Goal: Task Accomplishment & Management: Manage account settings

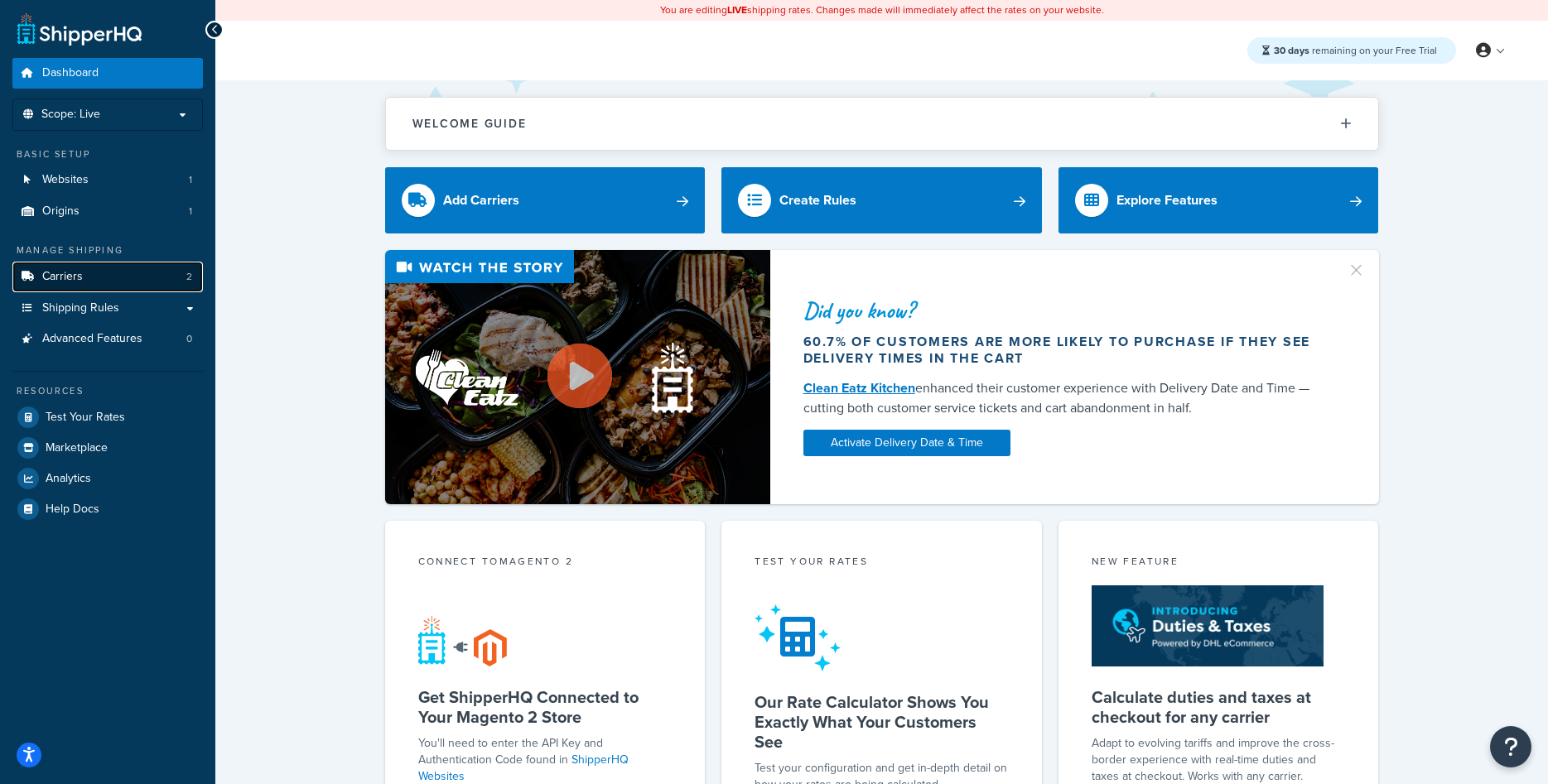
click at [71, 271] on span "Carriers" at bounding box center [62, 276] width 41 height 14
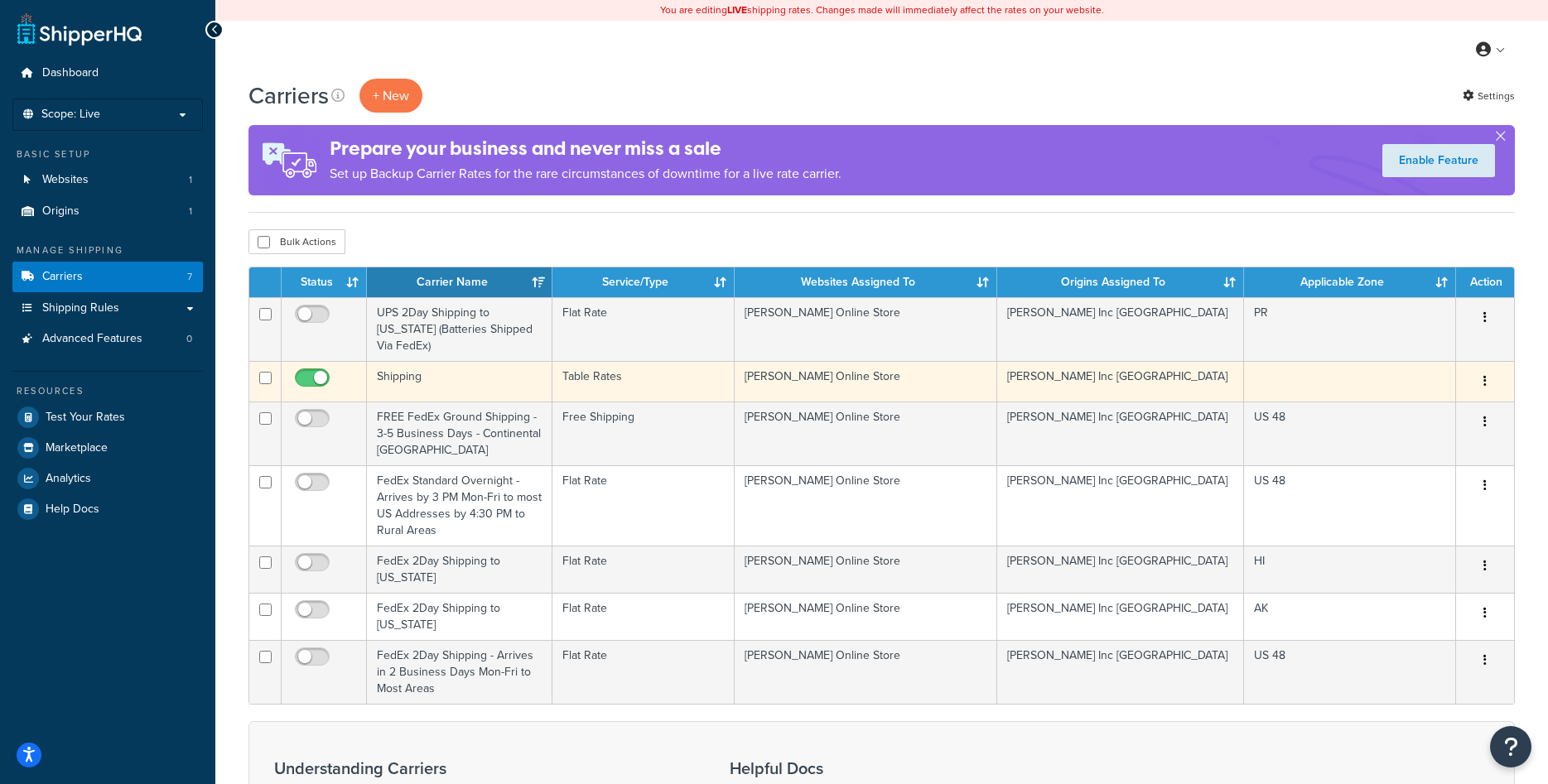
click at [1486, 387] on icon "button" at bounding box center [1485, 381] width 3 height 11
click at [1395, 414] on link "Edit" at bounding box center [1417, 415] width 131 height 34
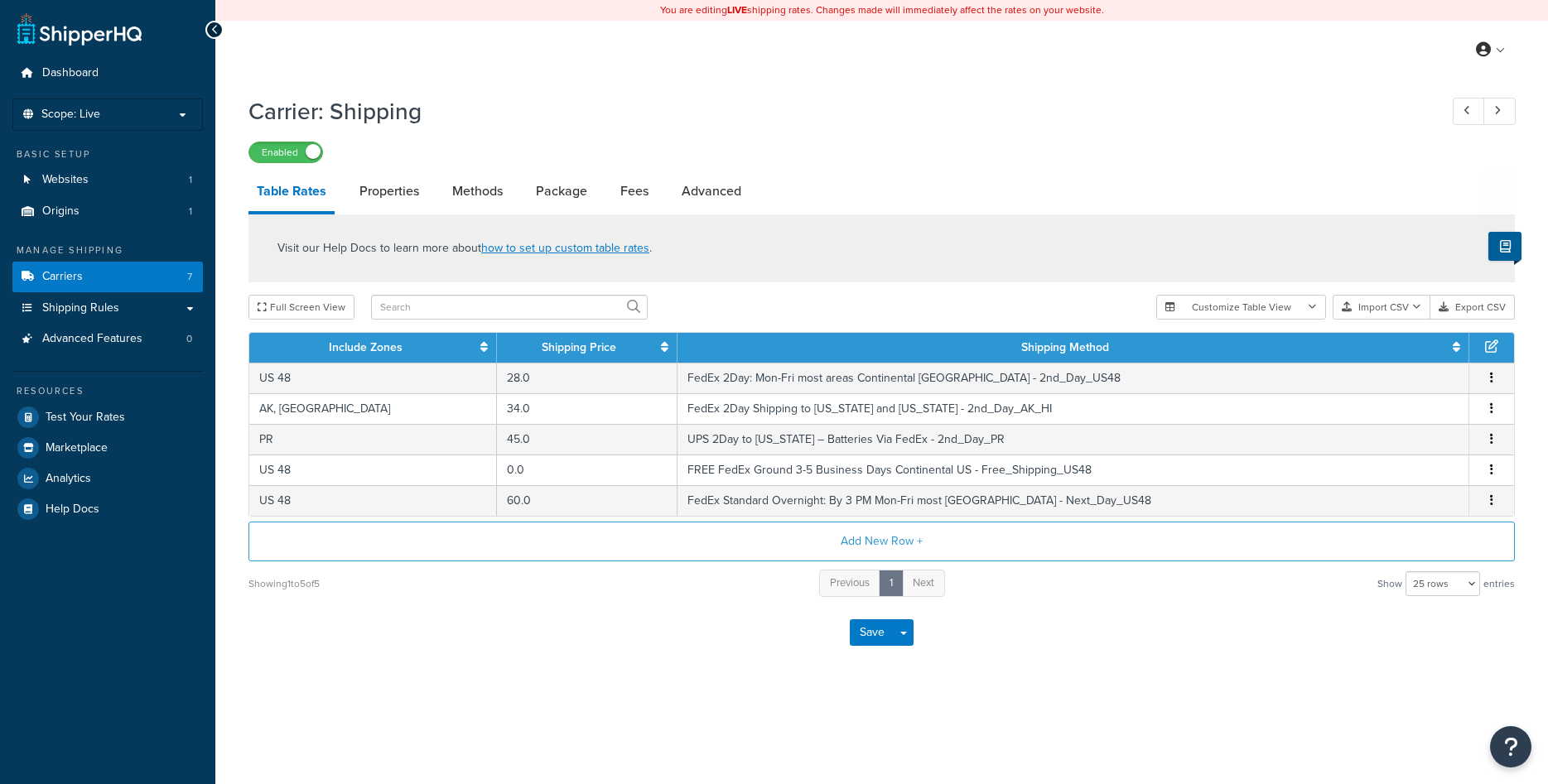
select select "25"
click at [630, 194] on link "Fees" at bounding box center [634, 191] width 45 height 40
select select "AFTER"
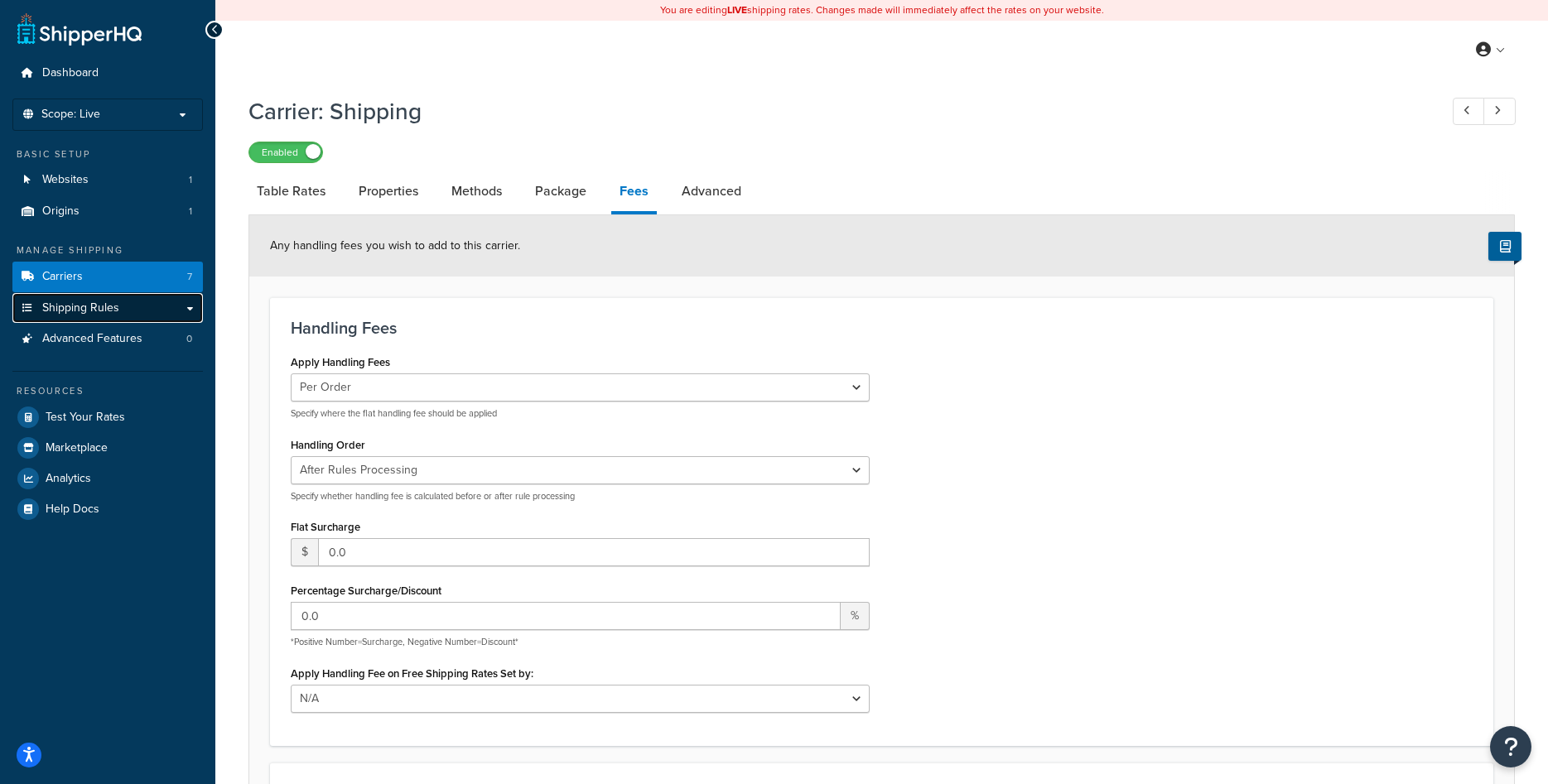
click at [152, 311] on link "Shipping Rules" at bounding box center [108, 309] width 191 height 30
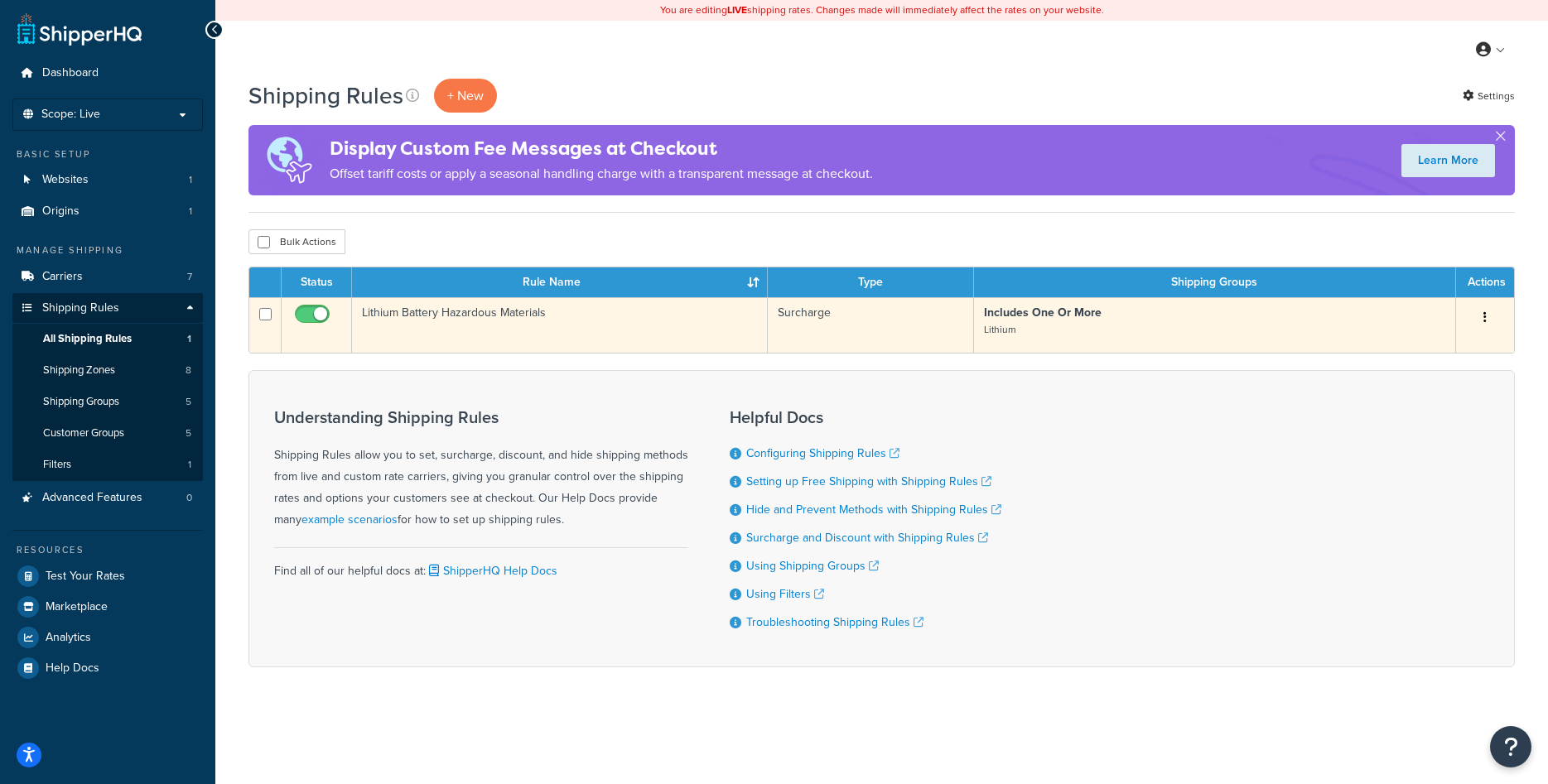
click at [1484, 321] on button "button" at bounding box center [1485, 318] width 23 height 27
click at [1402, 351] on link "Edit" at bounding box center [1430, 350] width 131 height 34
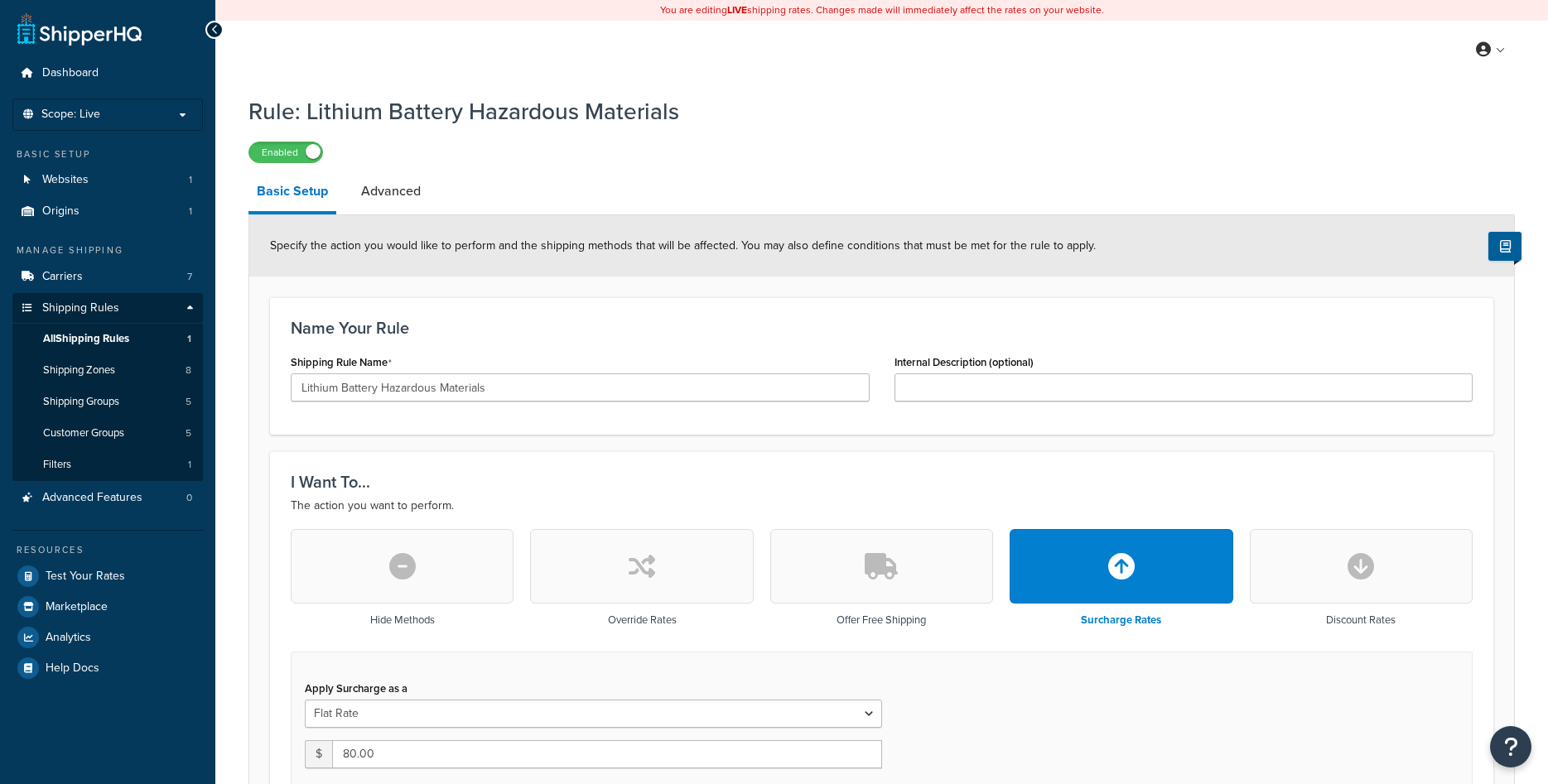
select select "SHIPPING_GROUP"
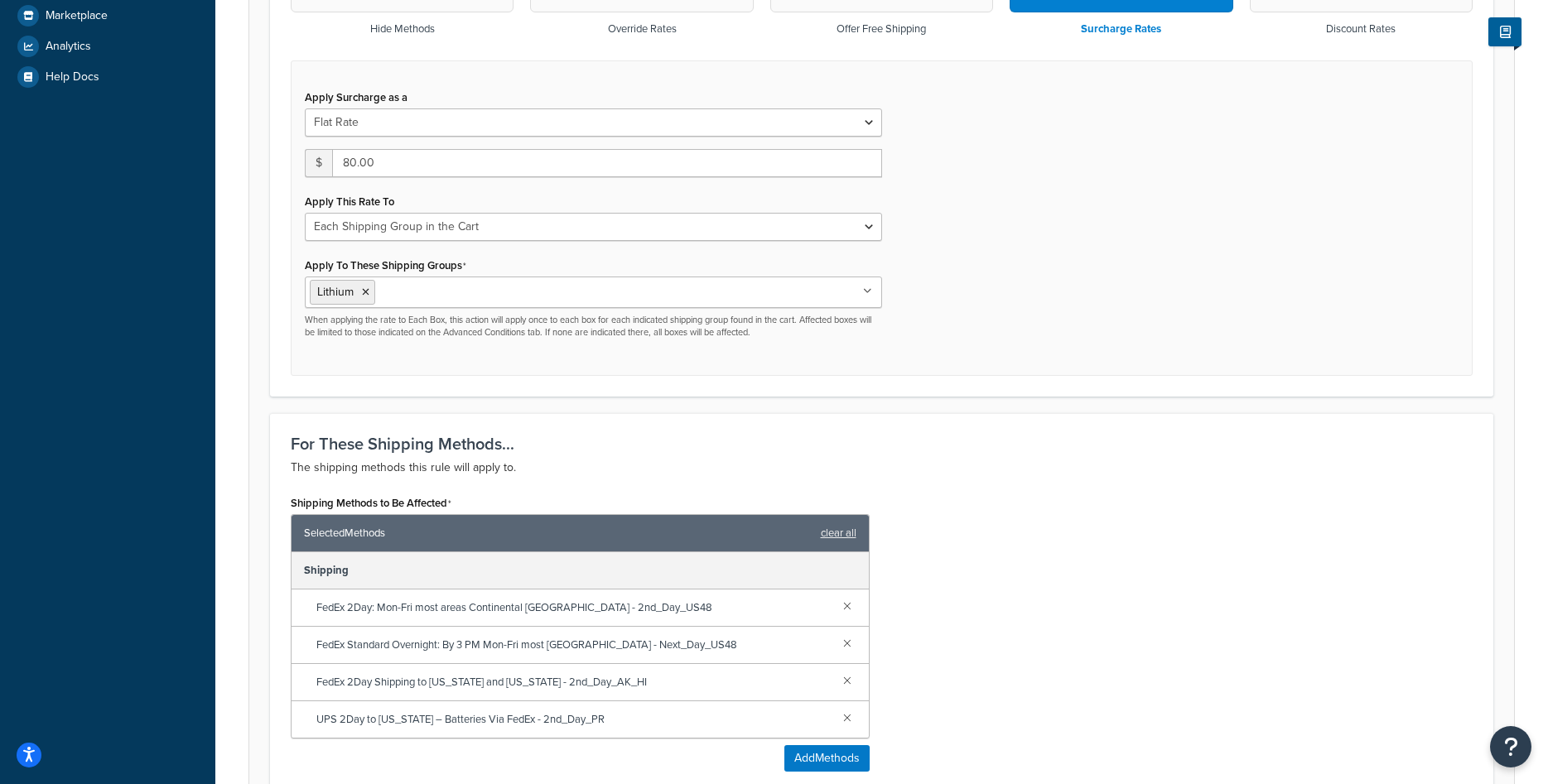
scroll to position [1055, 0]
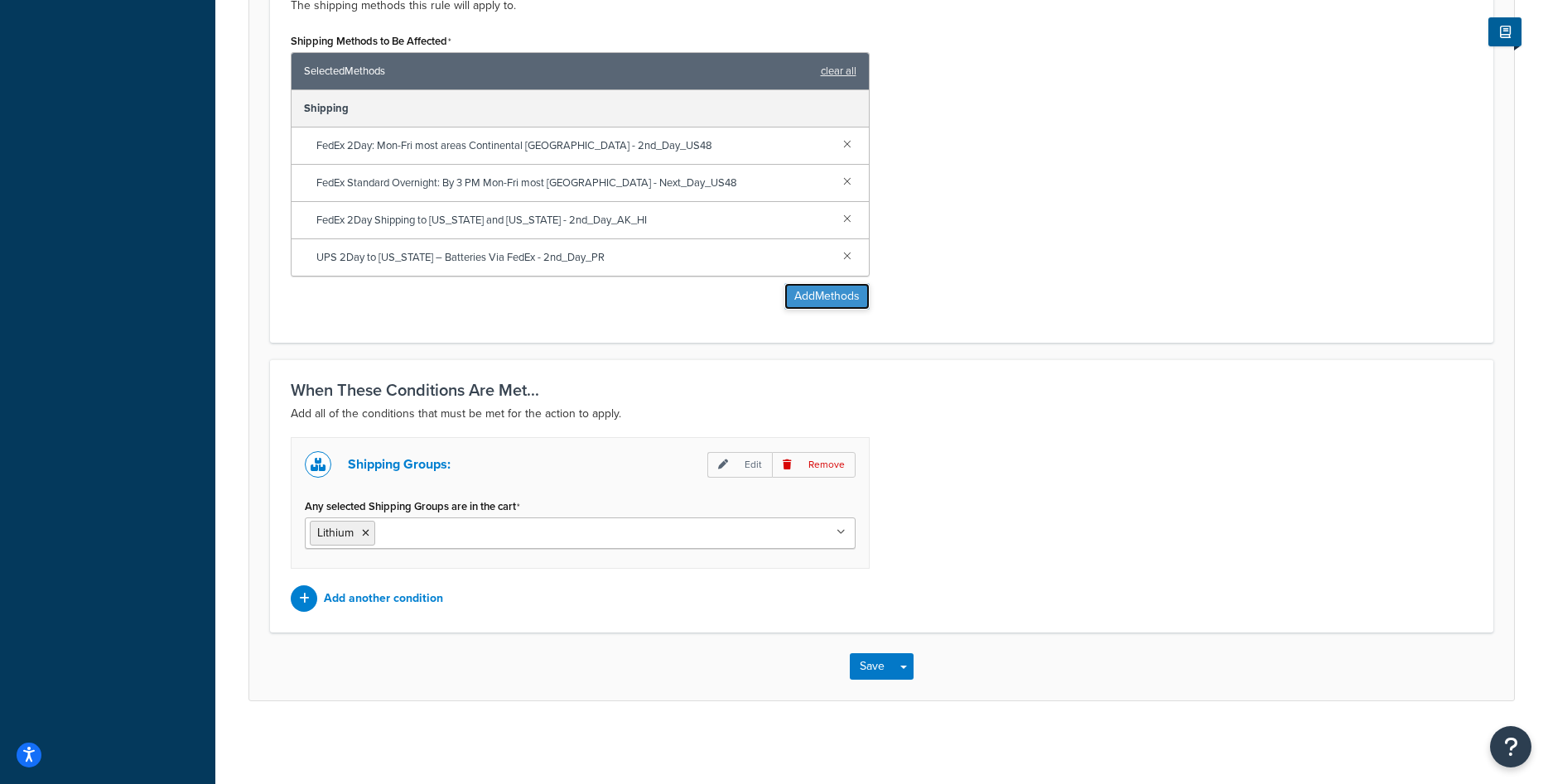
click at [820, 299] on button "Add Methods" at bounding box center [827, 296] width 86 height 27
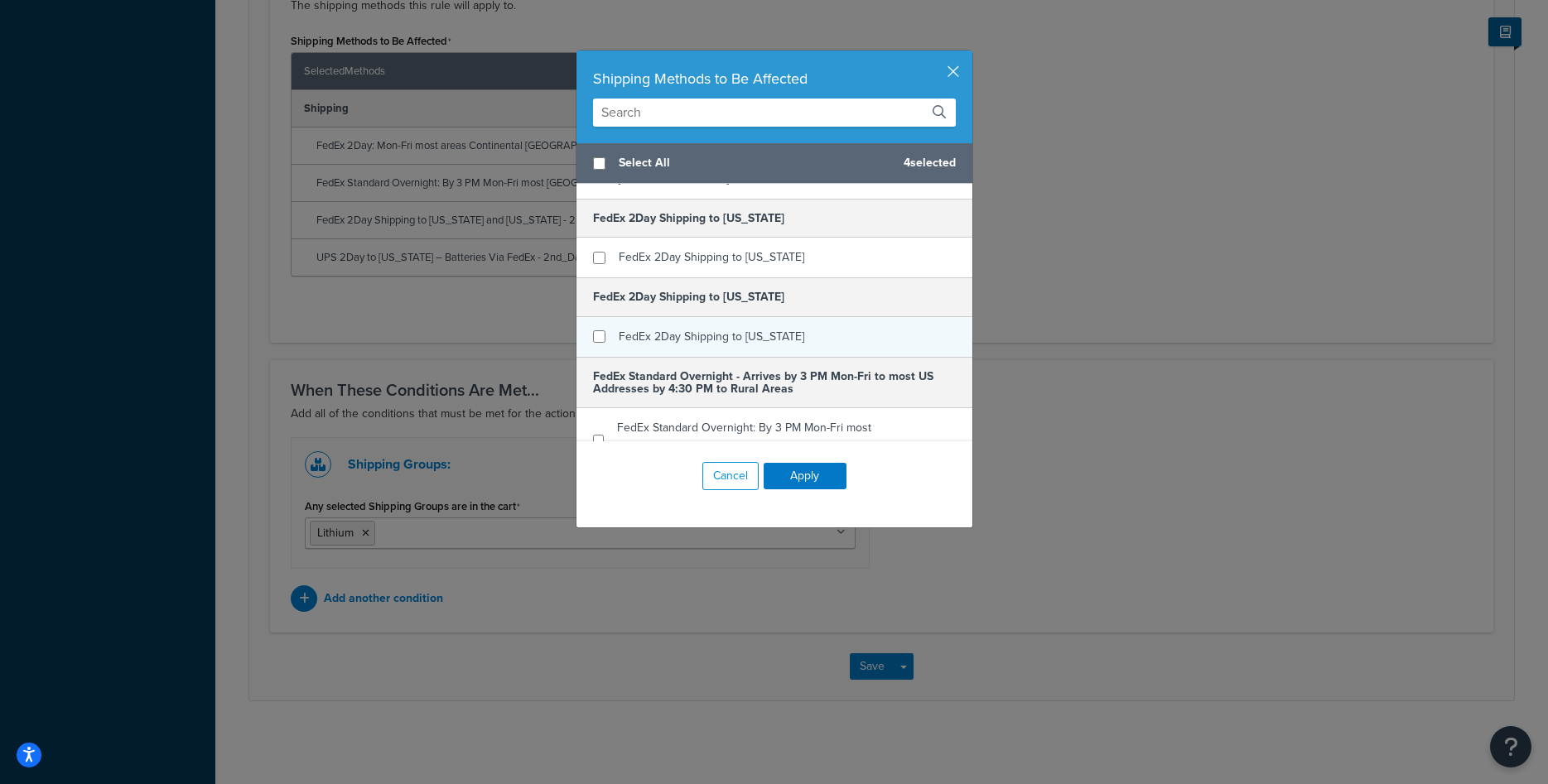
scroll to position [298, 0]
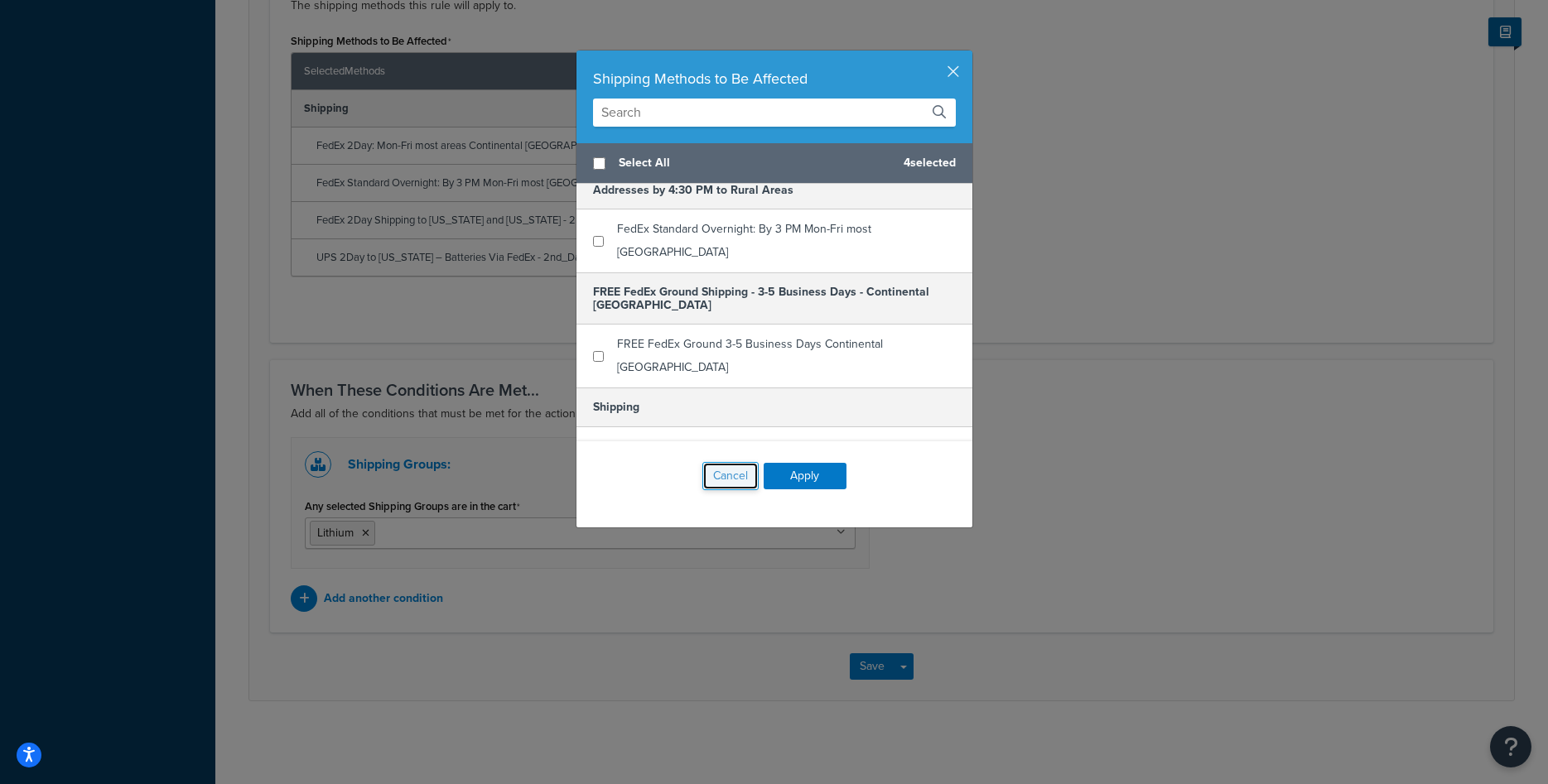
click at [726, 479] on button "Cancel" at bounding box center [730, 476] width 56 height 29
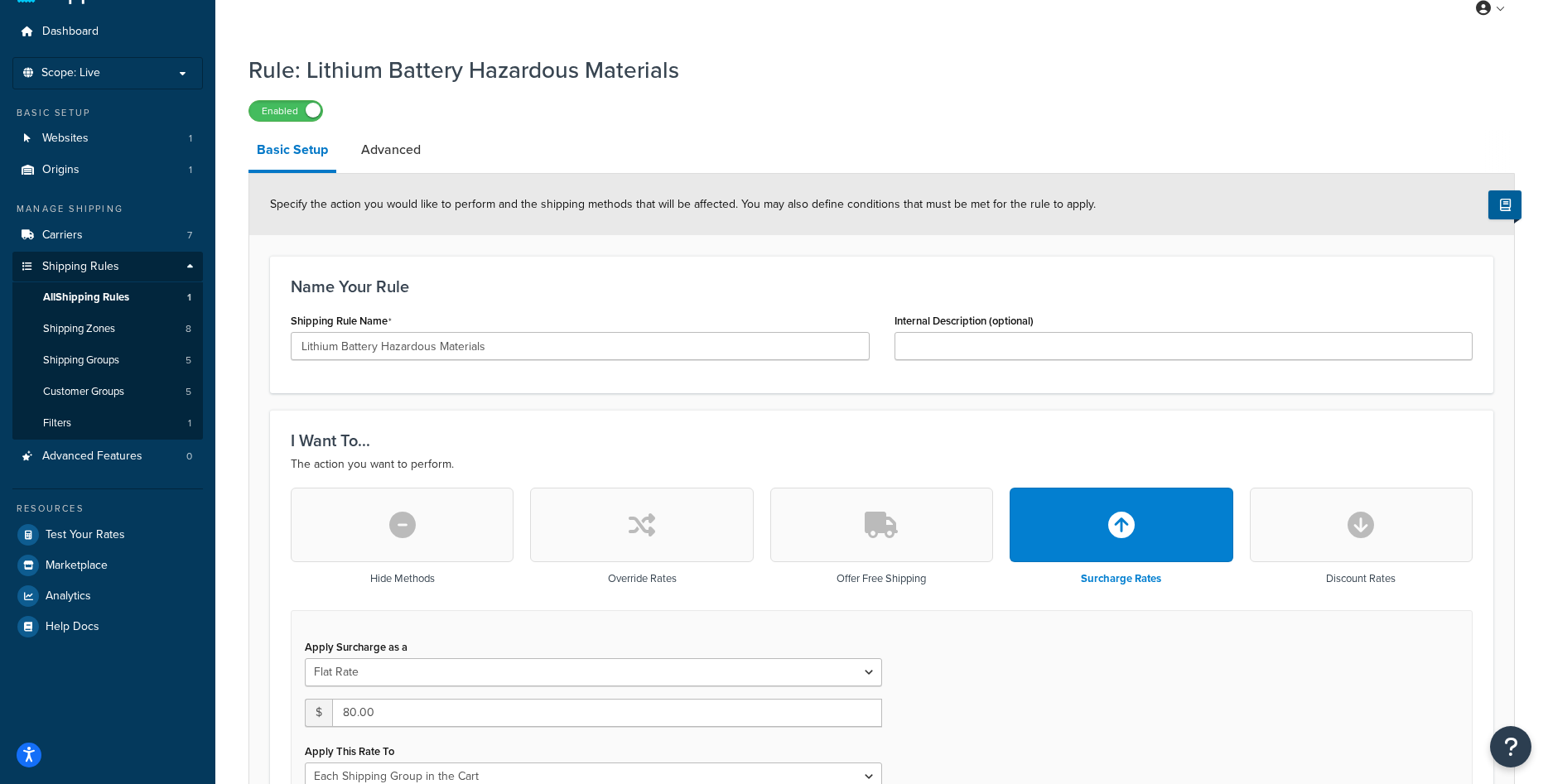
scroll to position [0, 0]
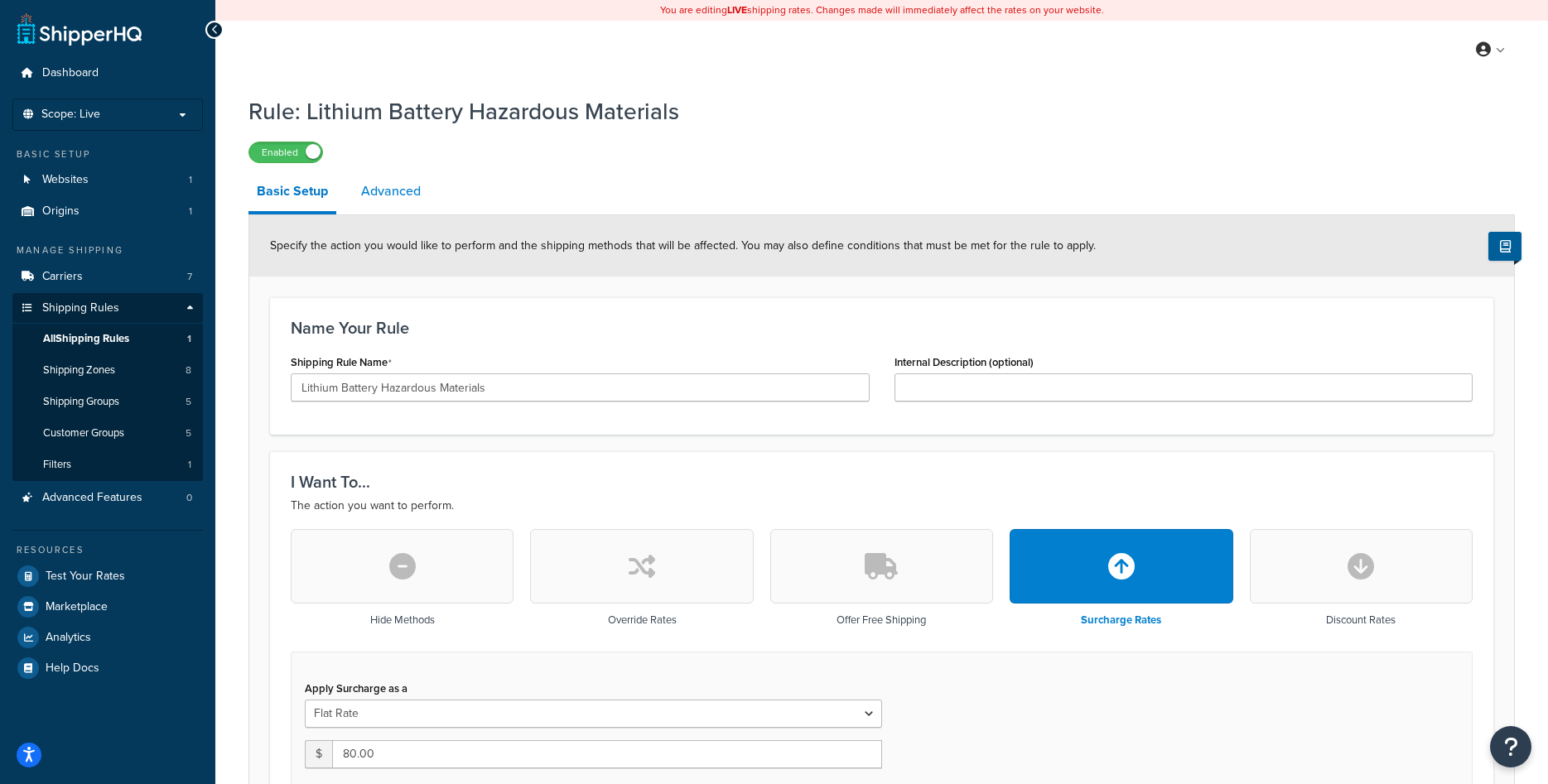
click at [394, 193] on link "Advanced" at bounding box center [391, 191] width 76 height 40
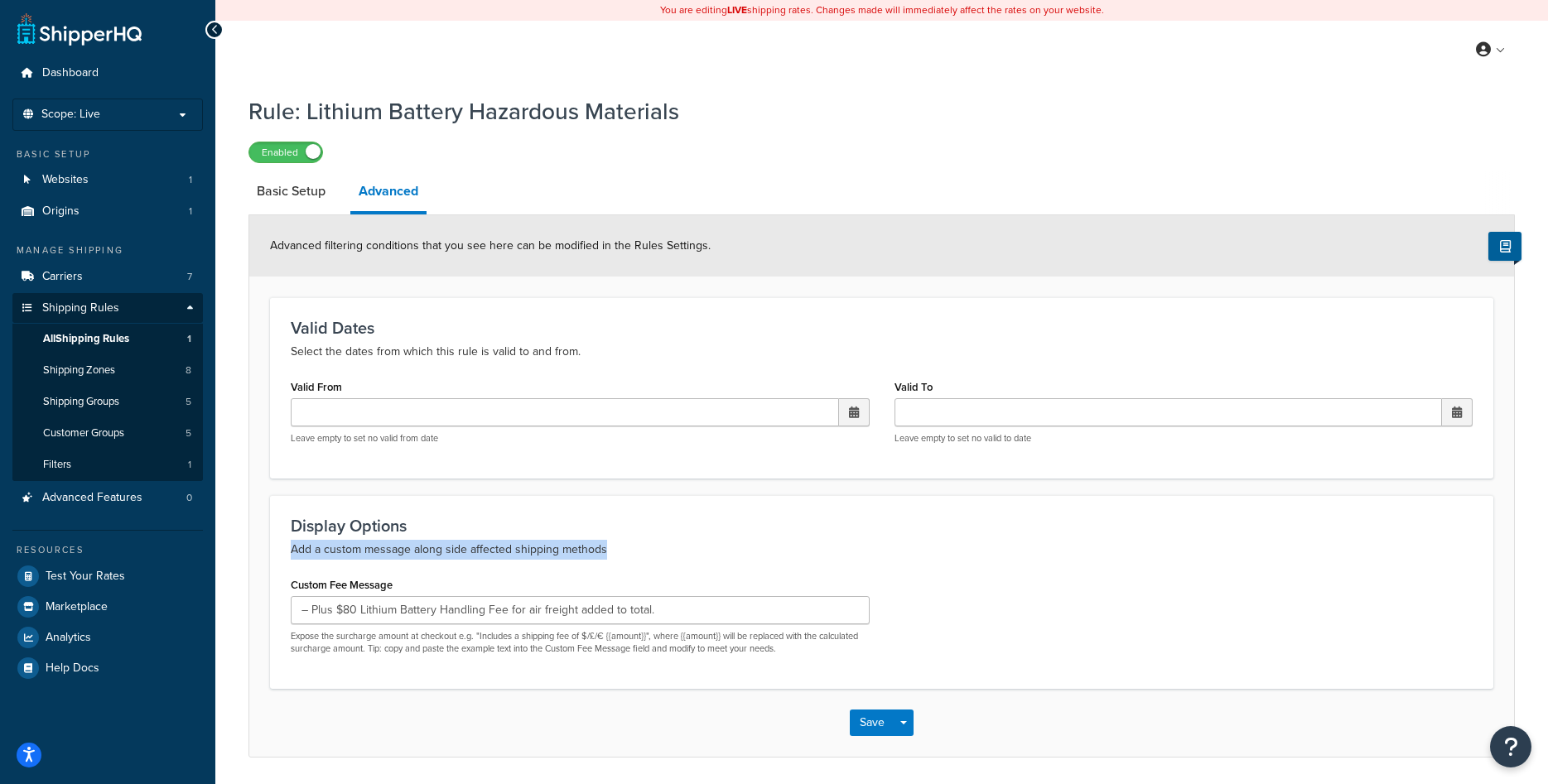
drag, startPoint x: 290, startPoint y: 547, endPoint x: 623, endPoint y: 552, distance: 333.0
click at [623, 552] on div "Display Options Add a custom message along side affected shipping methods Custo…" at bounding box center [882, 592] width 1224 height 193
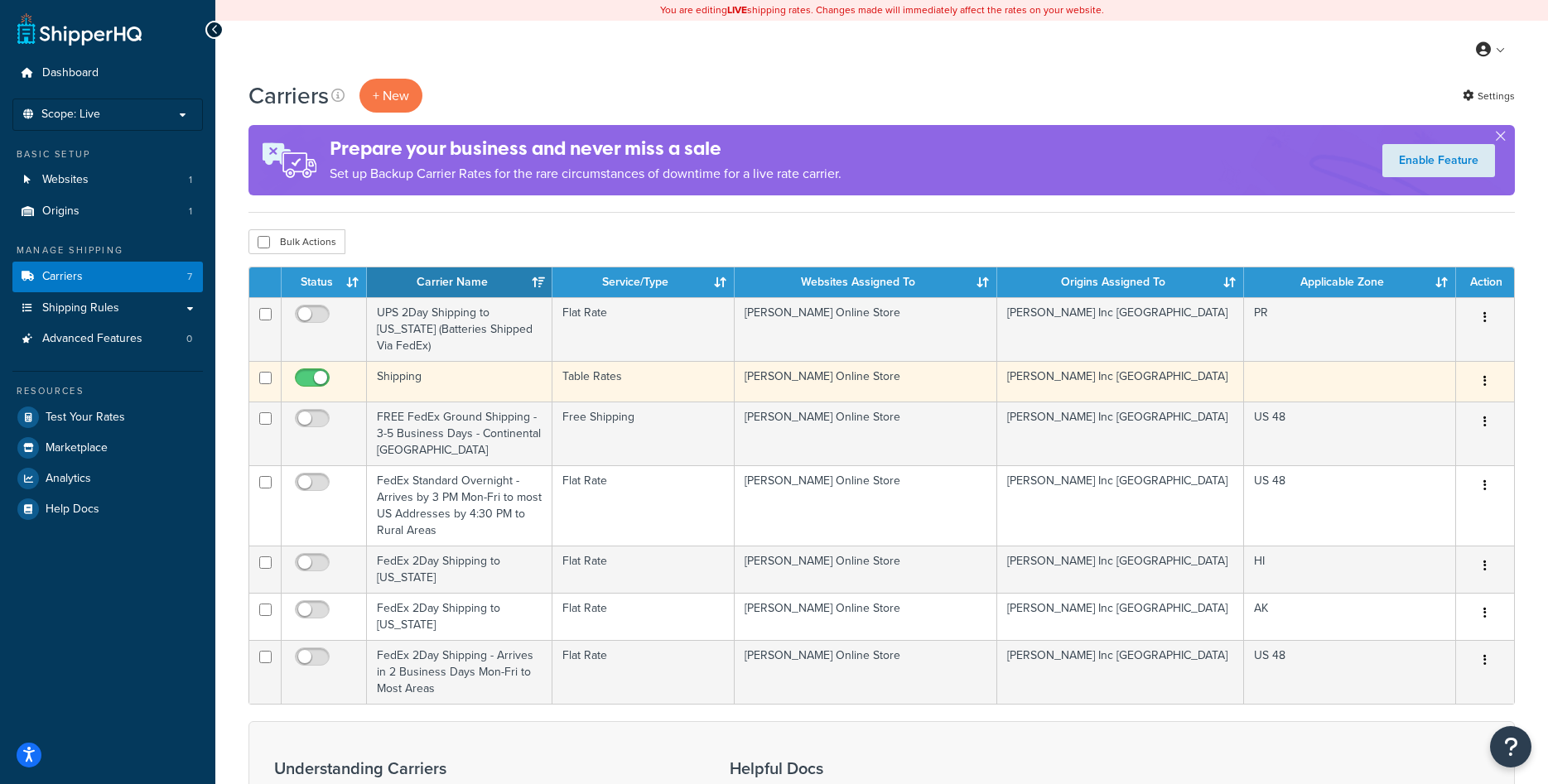
click at [1479, 376] on button "button" at bounding box center [1485, 382] width 23 height 27
click at [1403, 407] on link "Edit" at bounding box center [1417, 415] width 131 height 34
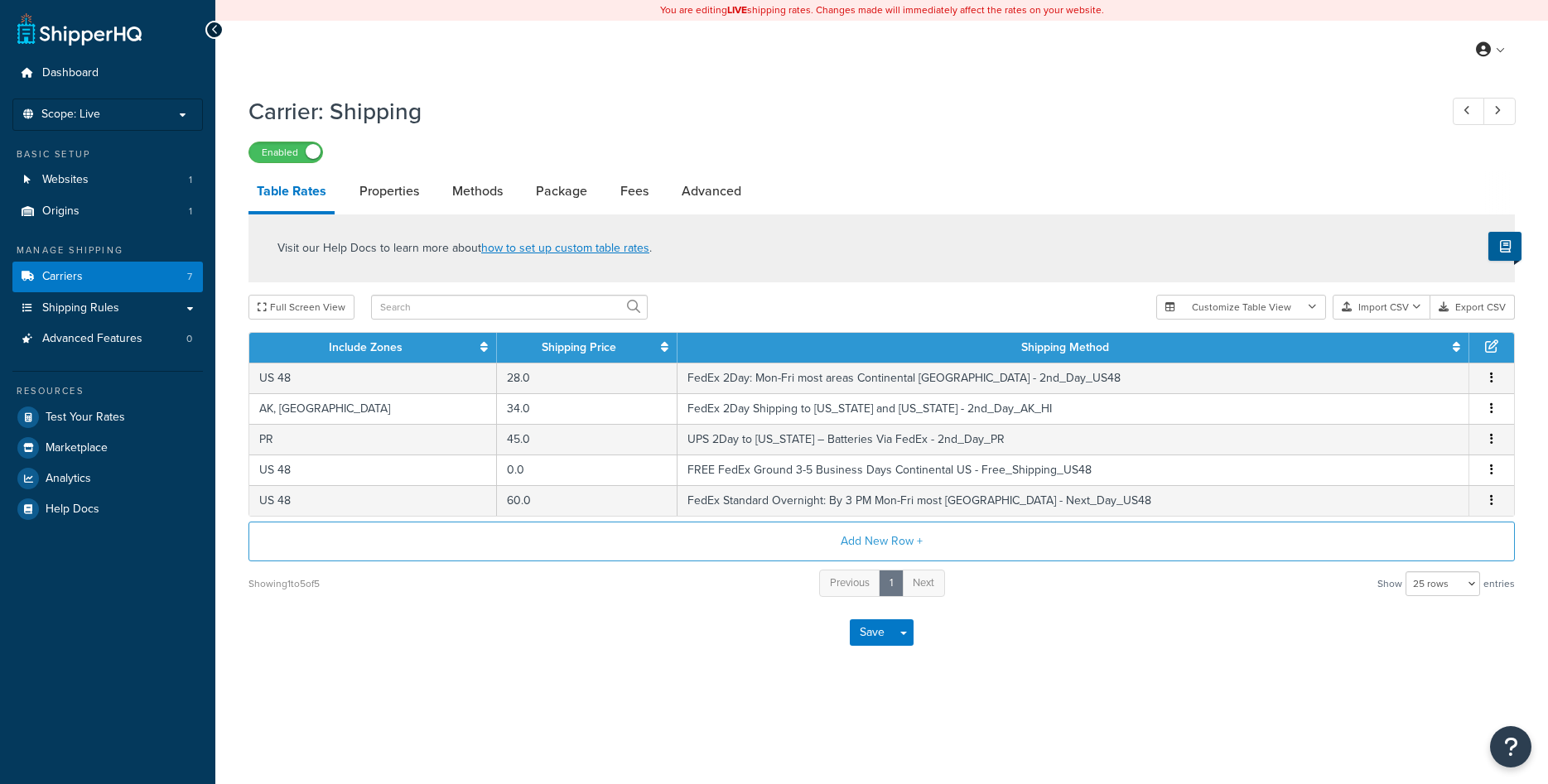
select select "25"
click at [722, 193] on link "Advanced" at bounding box center [712, 191] width 76 height 40
select select "false"
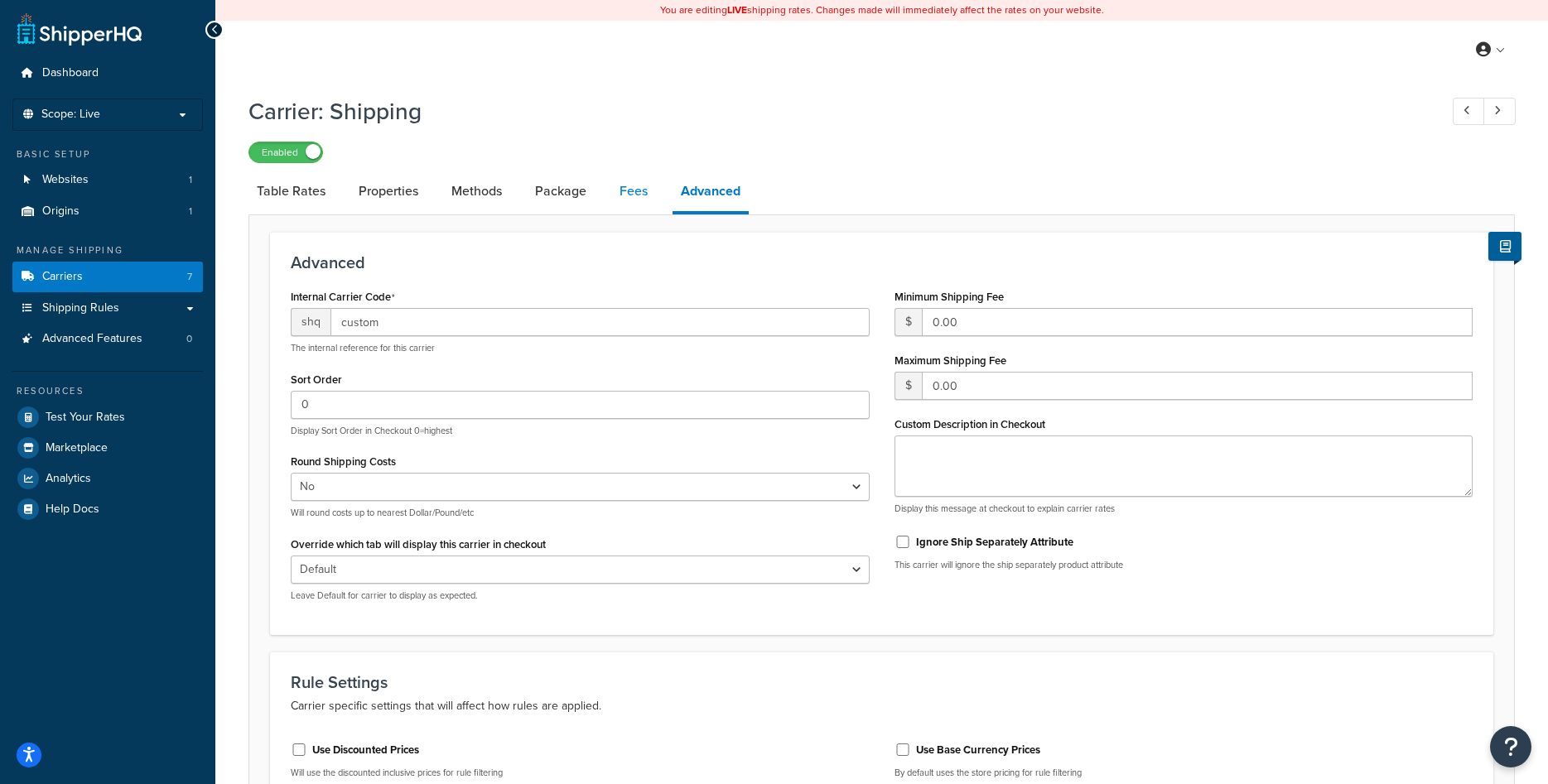
click at [644, 192] on link "Fees" at bounding box center [633, 191] width 45 height 40
select select "AFTER"
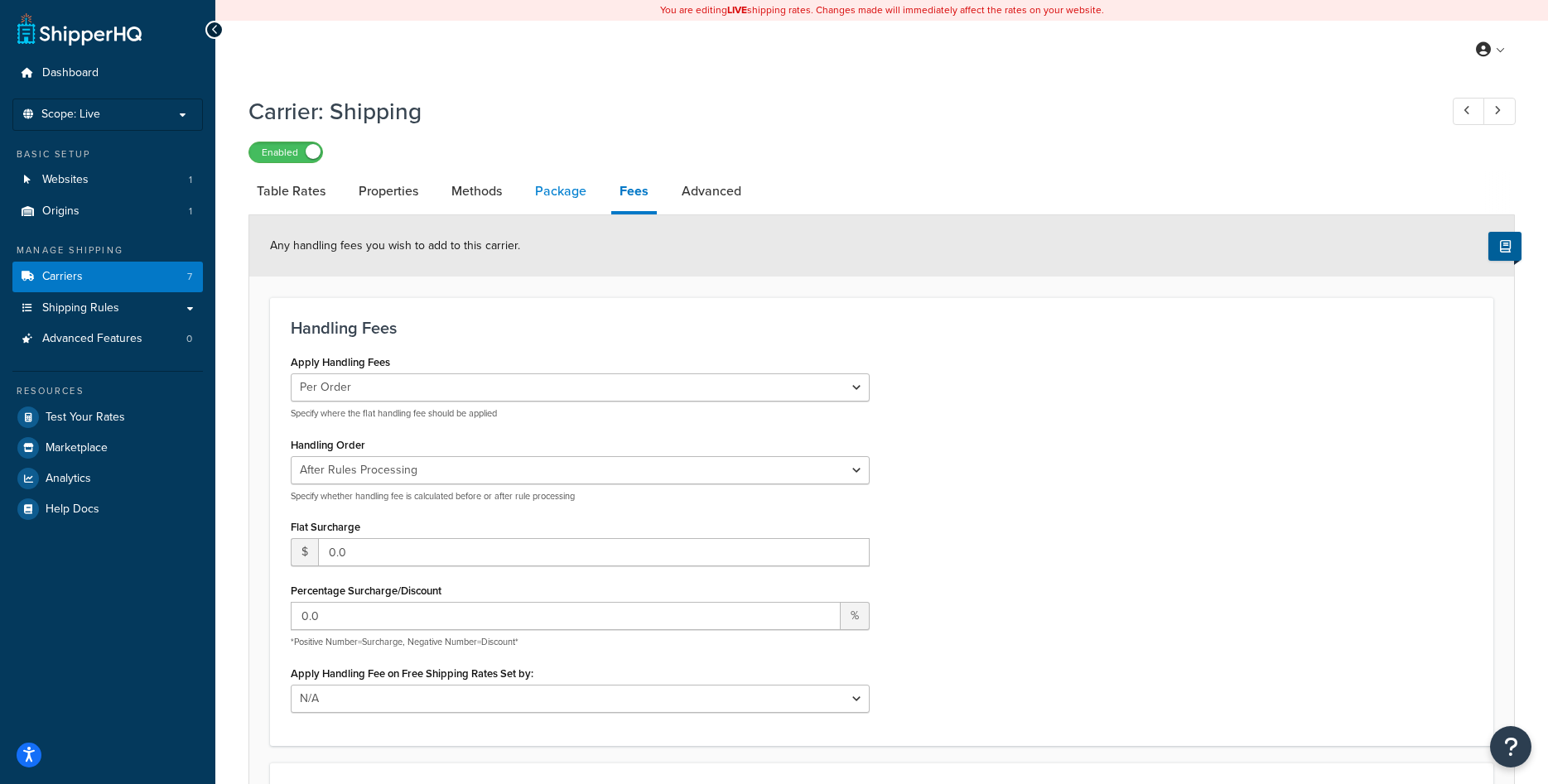
click at [555, 191] on link "Package" at bounding box center [560, 191] width 68 height 40
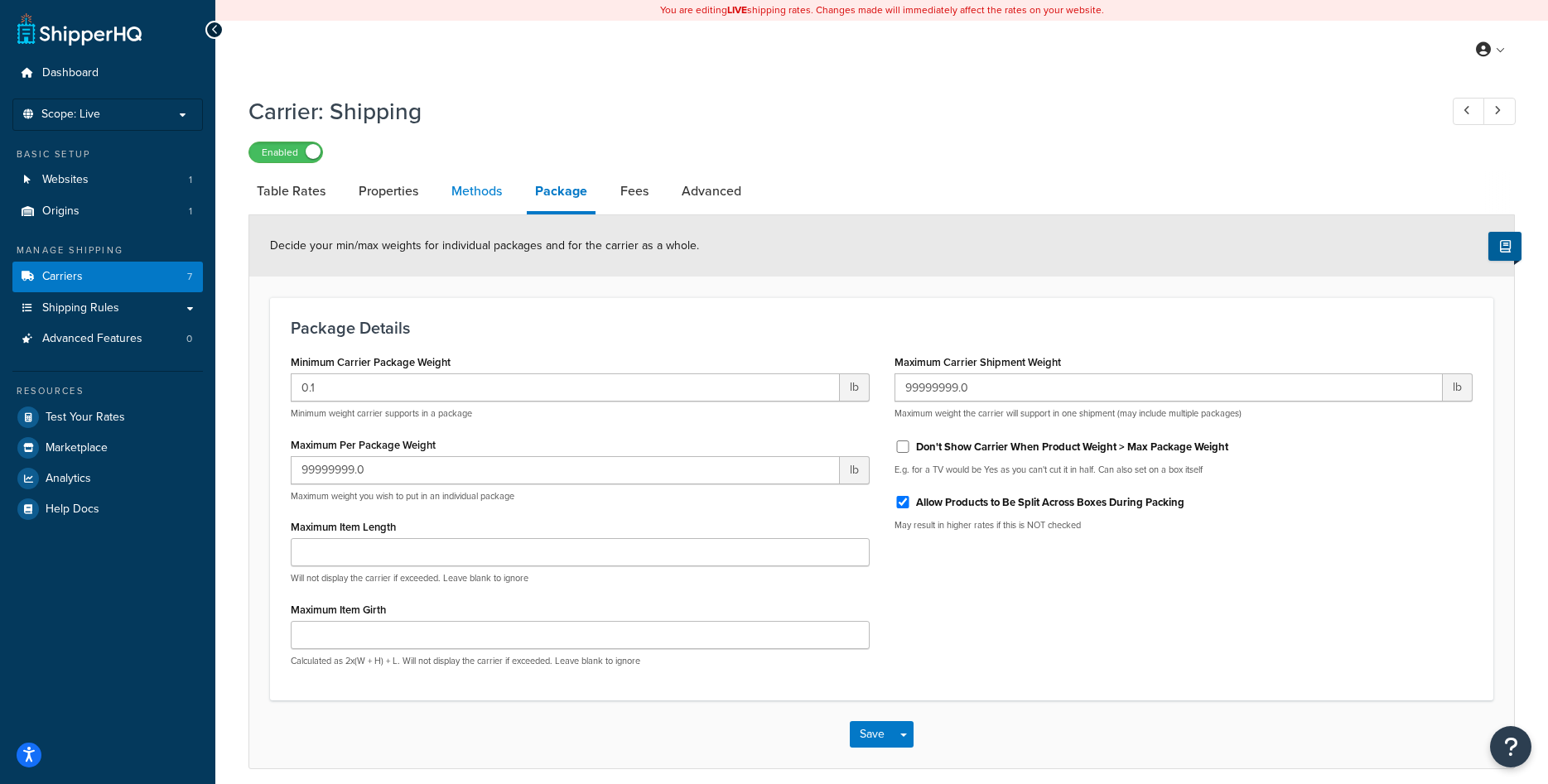
click at [465, 183] on link "Methods" at bounding box center [477, 191] width 67 height 40
select select "25"
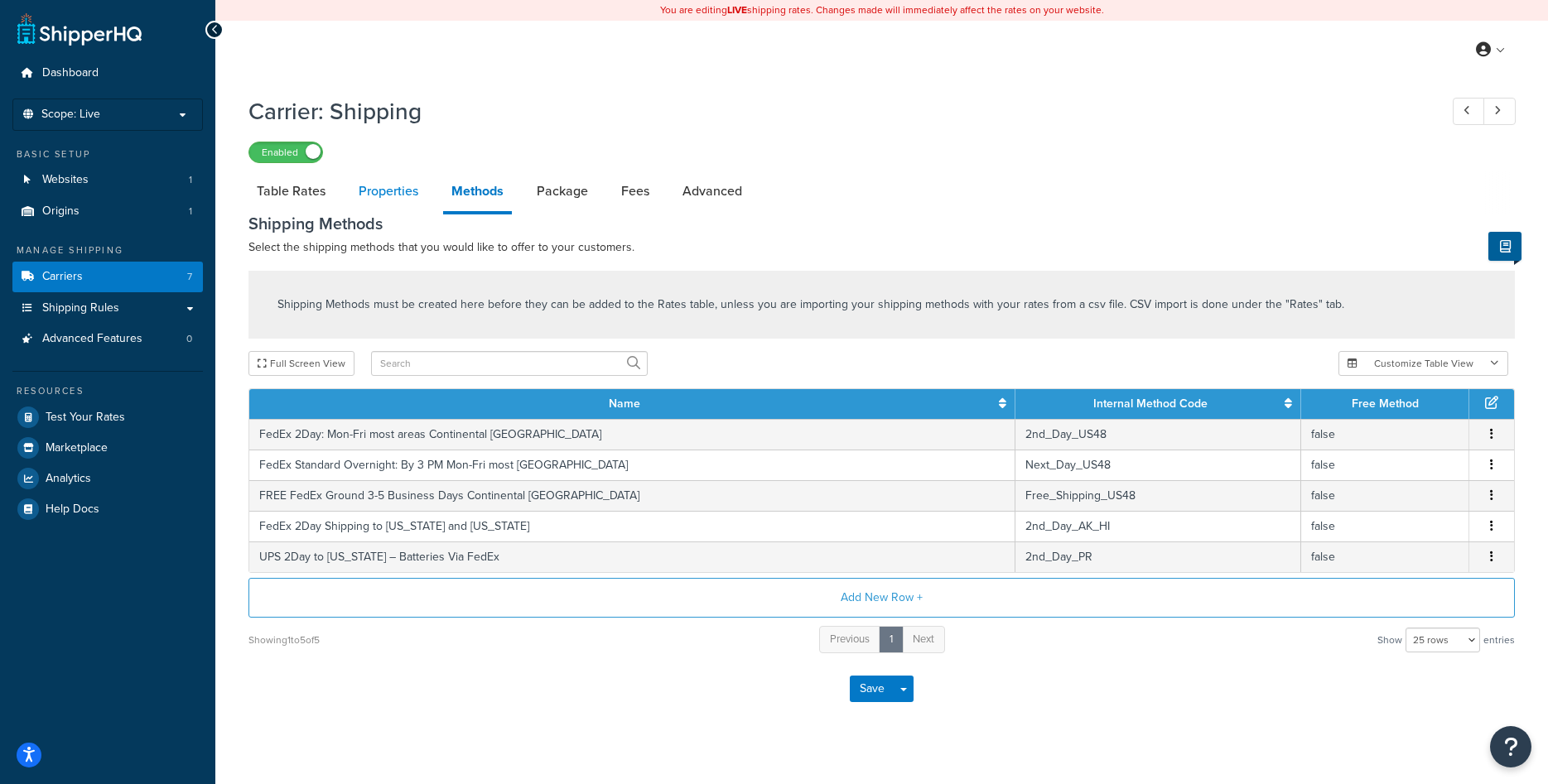
click at [390, 186] on link "Properties" at bounding box center [389, 191] width 76 height 40
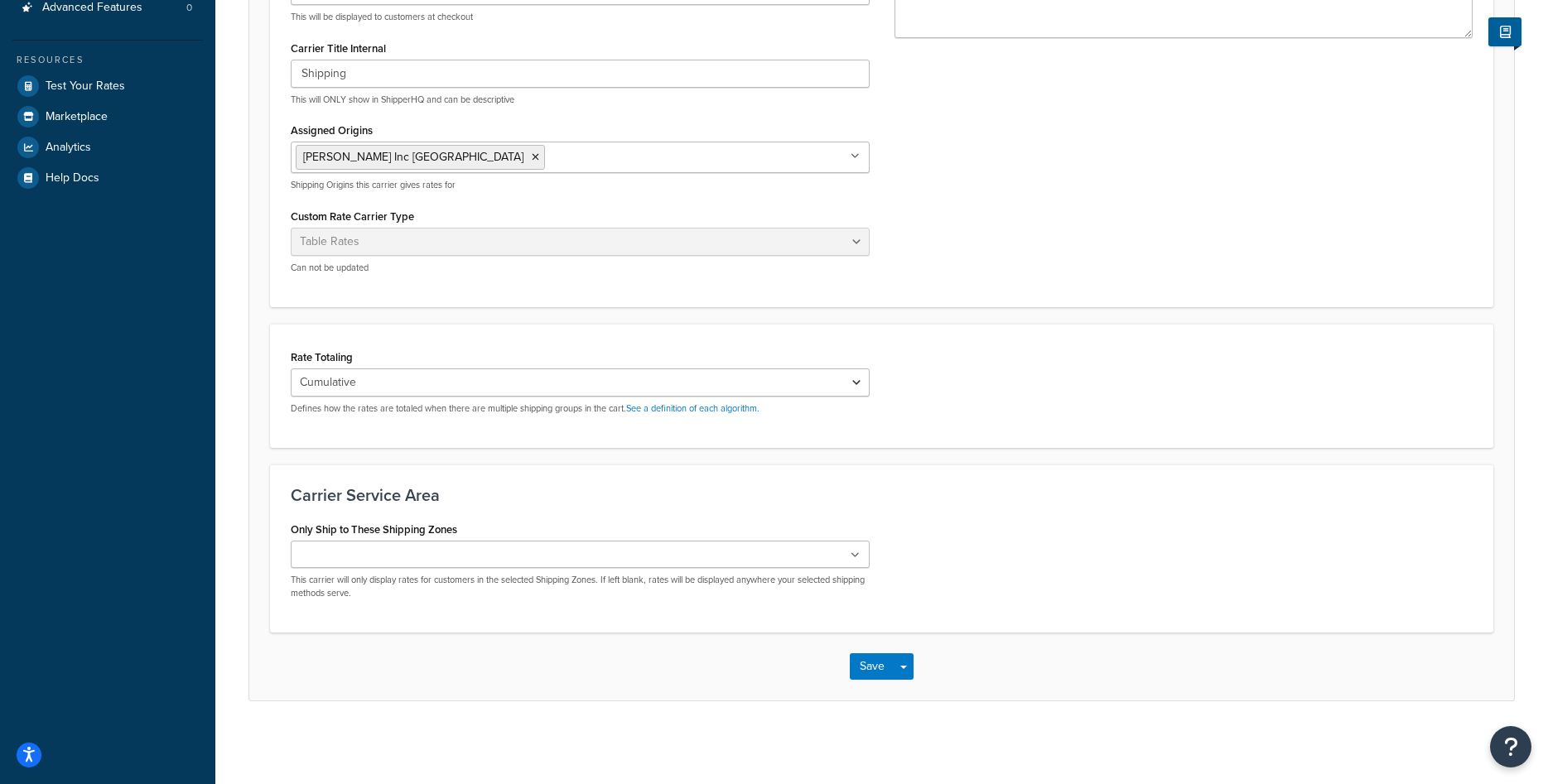
scroll to position [79, 0]
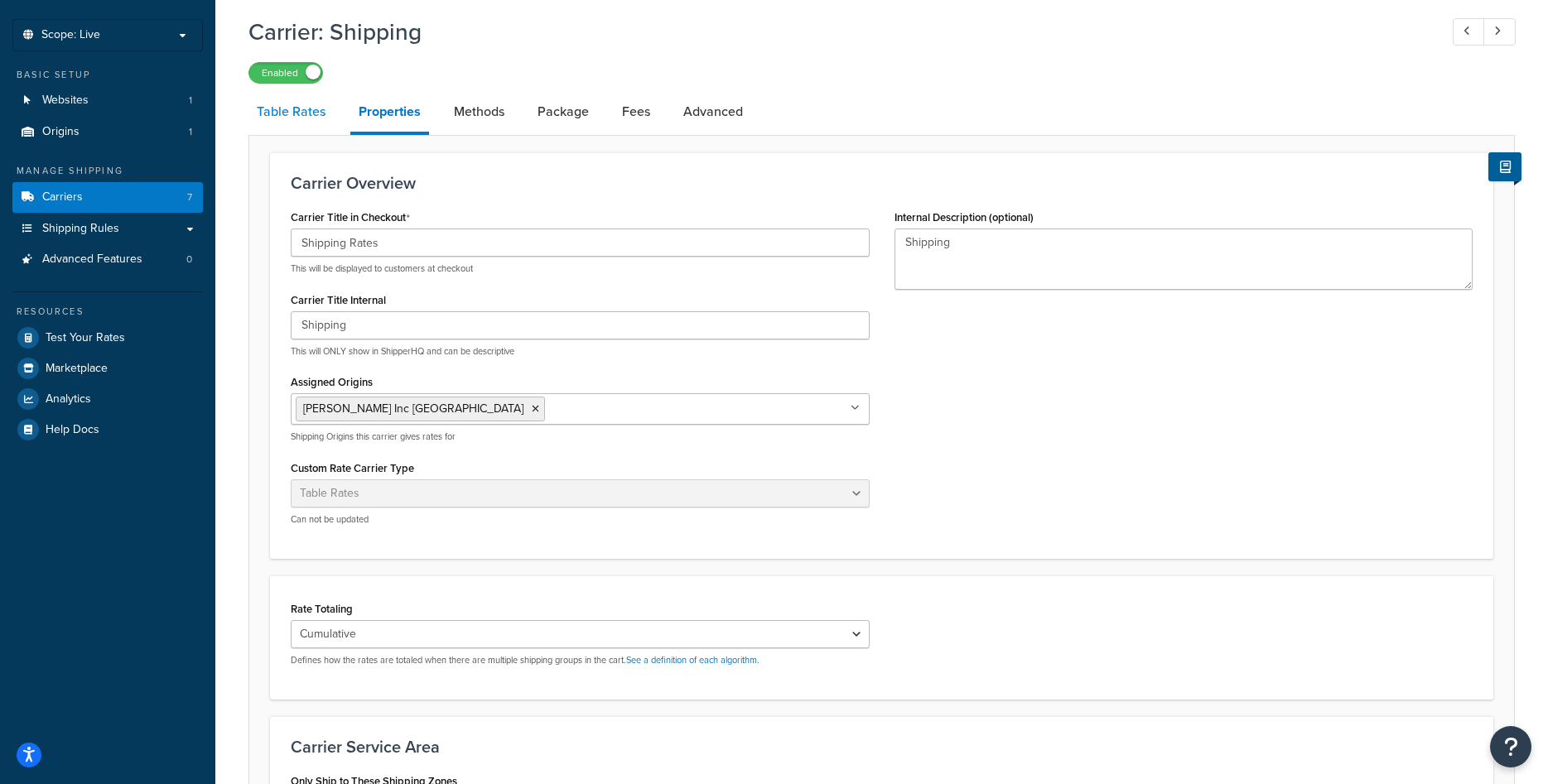
click at [281, 110] on link "Table Rates" at bounding box center [292, 111] width 86 height 40
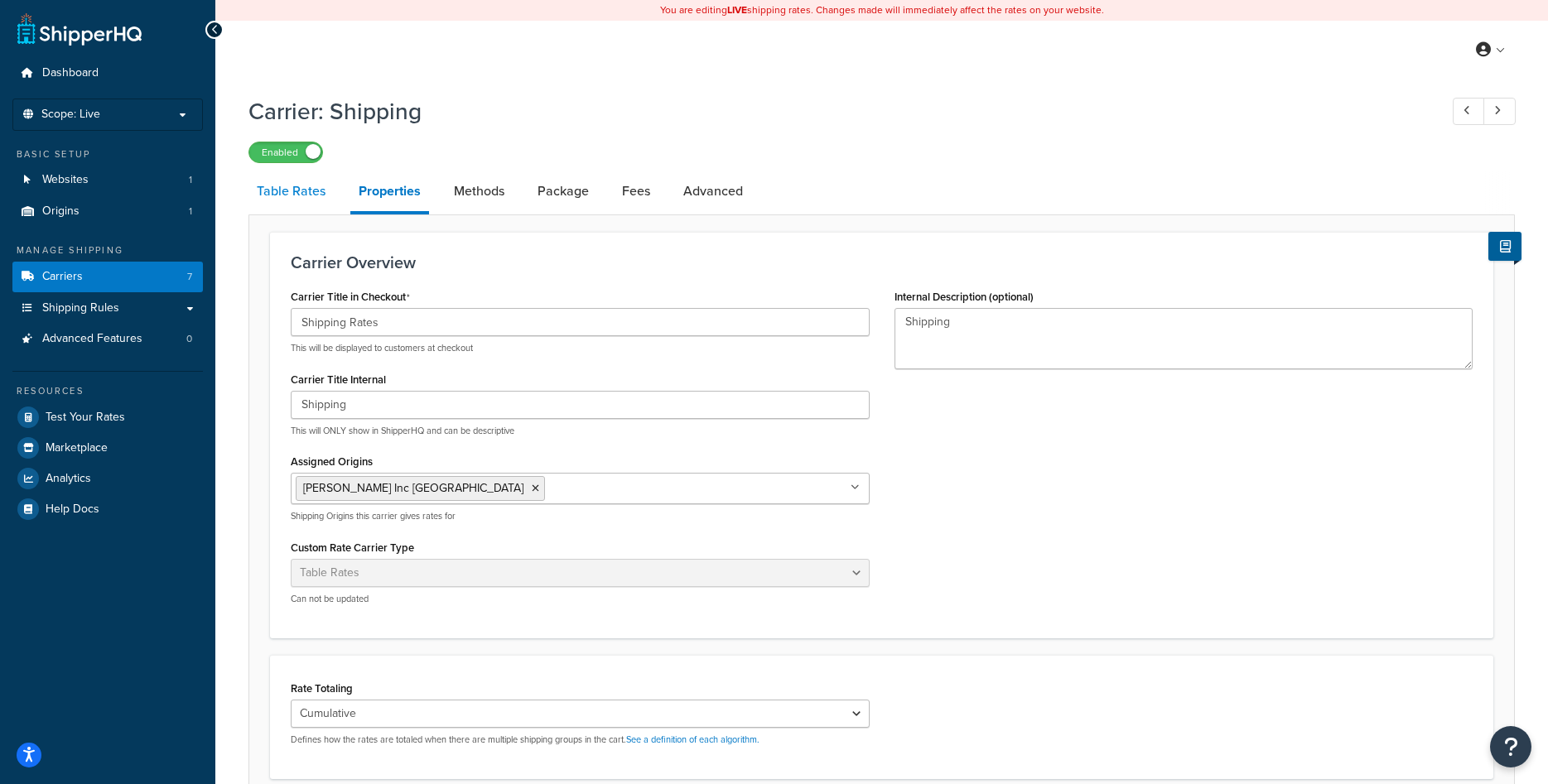
select select "25"
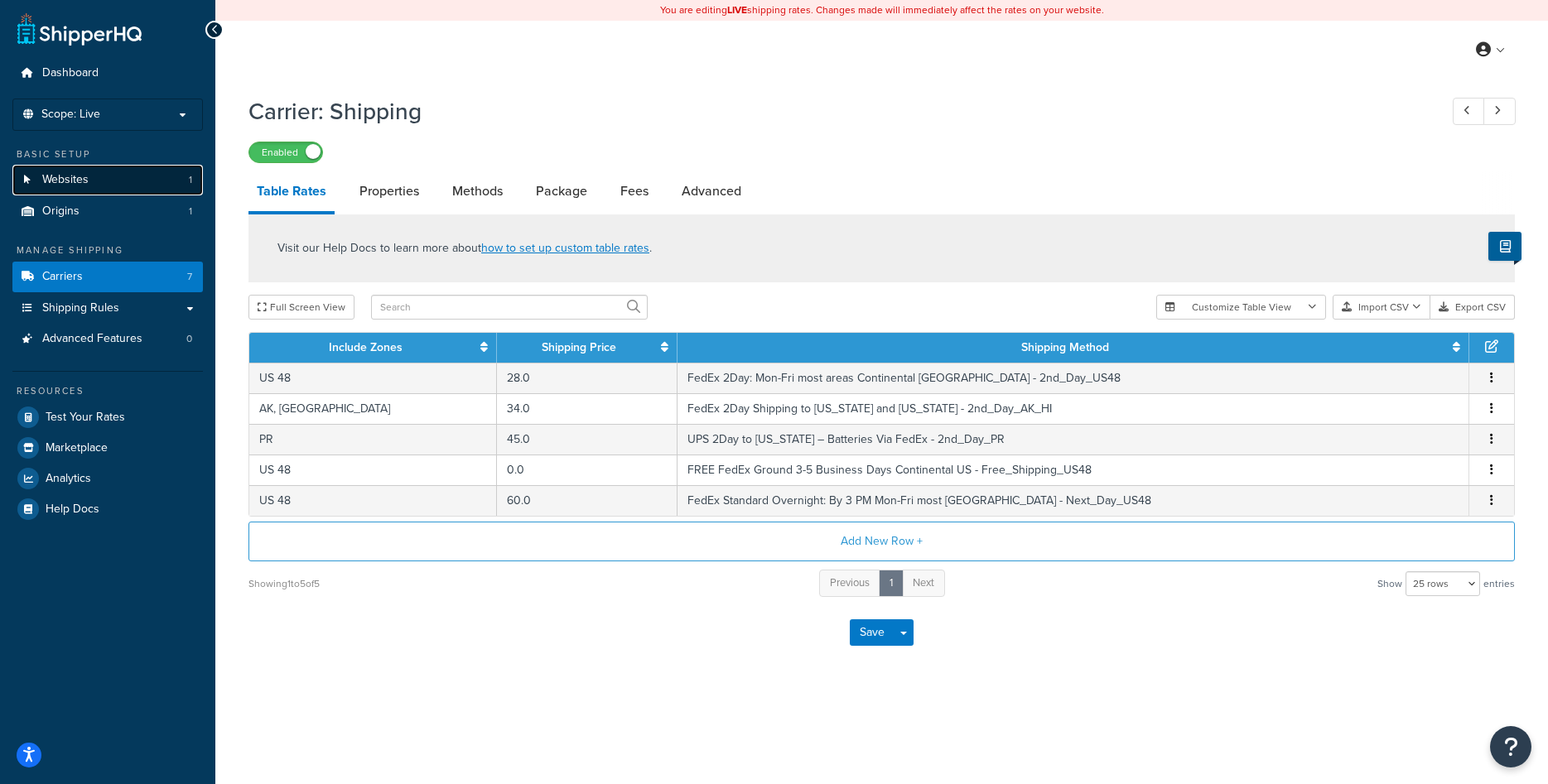
click at [72, 186] on span "Websites" at bounding box center [65, 180] width 47 height 14
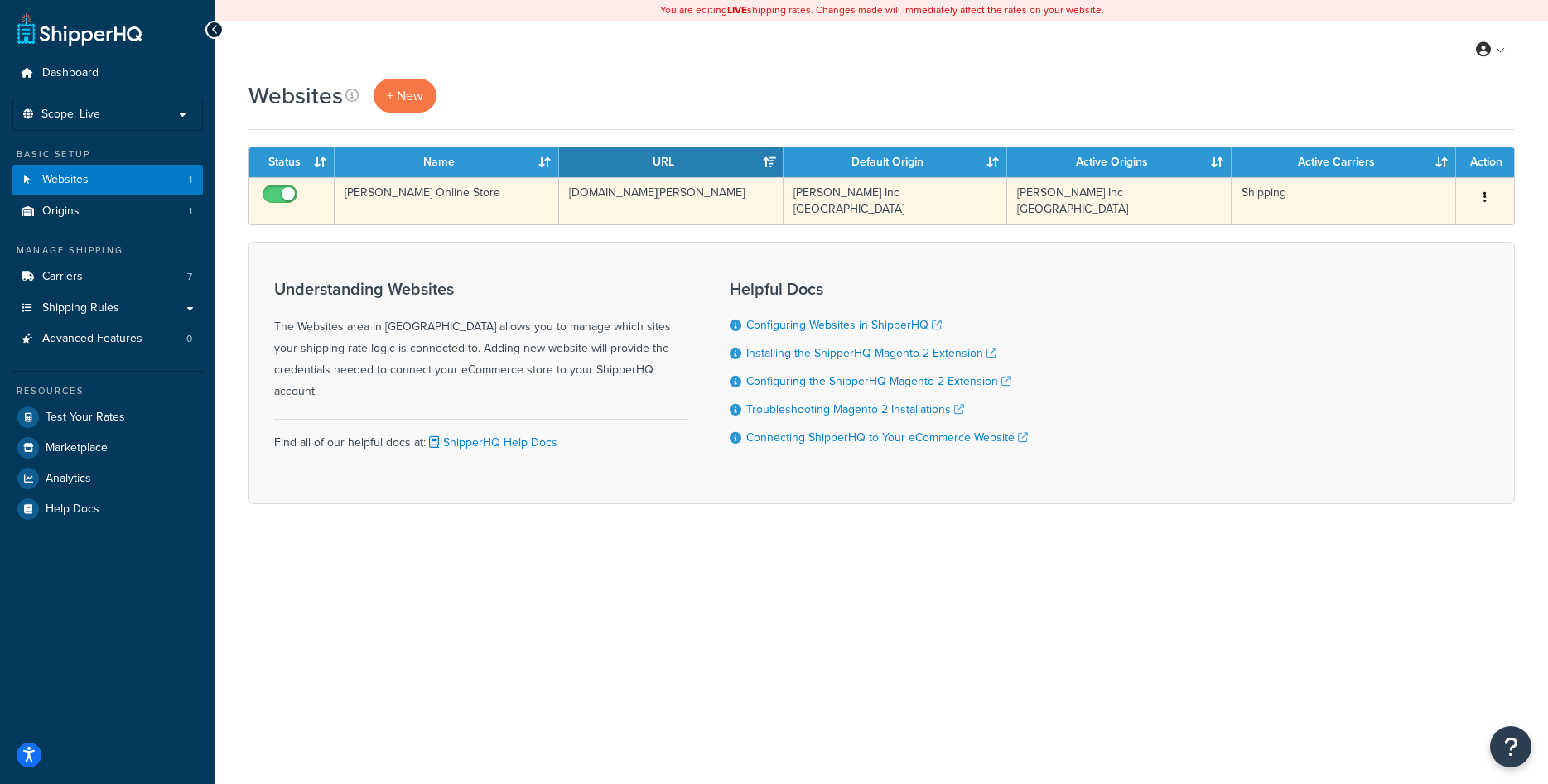
click at [1490, 199] on button "button" at bounding box center [1485, 198] width 23 height 27
click at [1416, 232] on link "Edit" at bounding box center [1417, 231] width 131 height 34
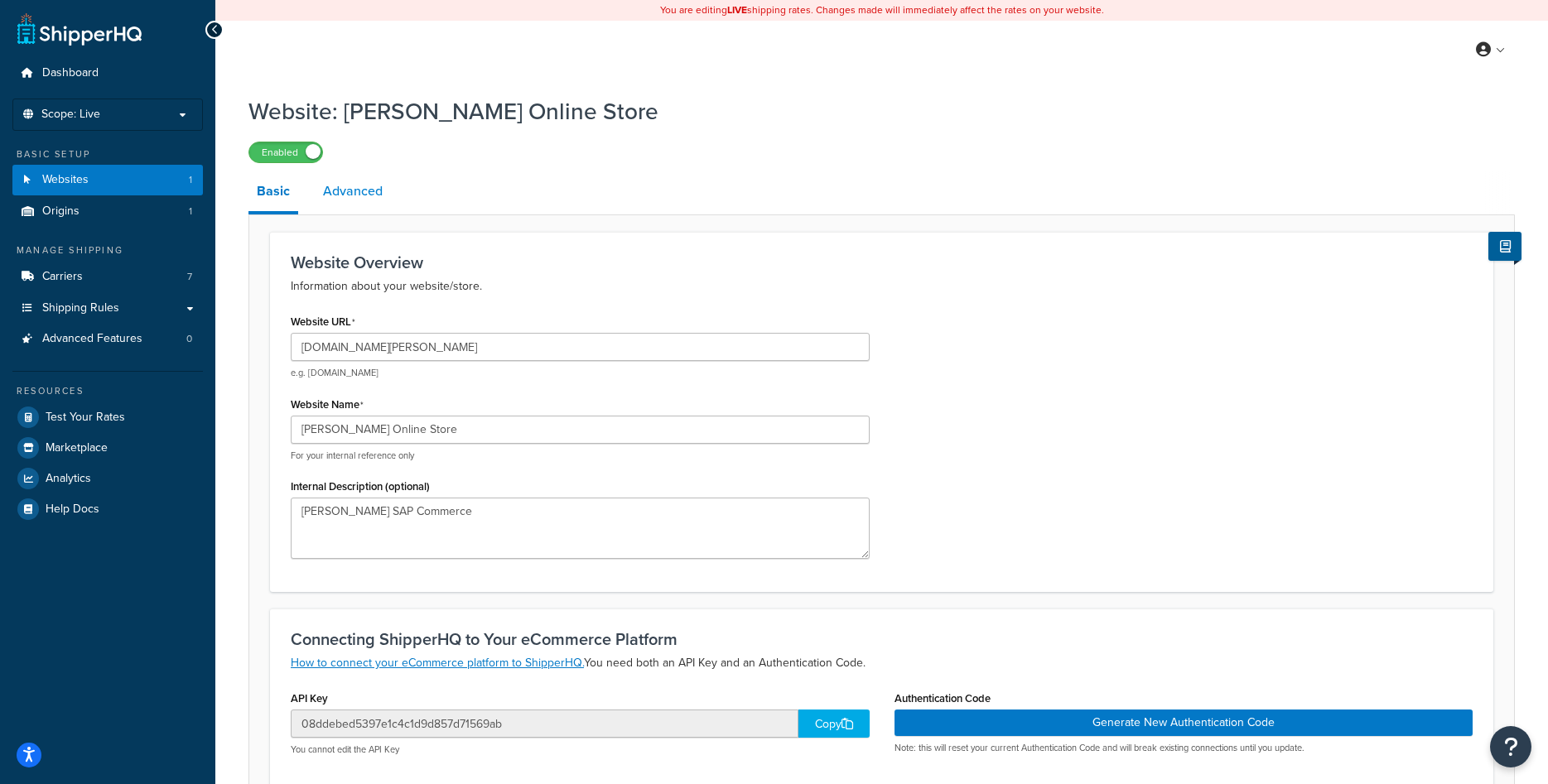
click at [354, 200] on link "Advanced" at bounding box center [353, 191] width 76 height 40
